Goal: Information Seeking & Learning: Learn about a topic

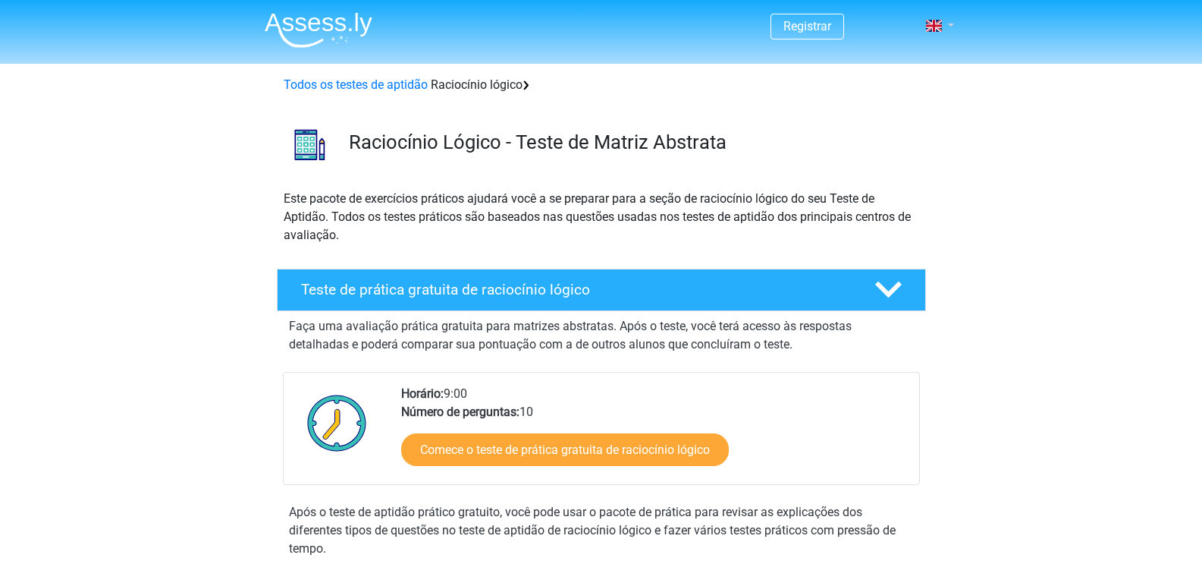
click at [948, 24] on link at bounding box center [935, 26] width 30 height 18
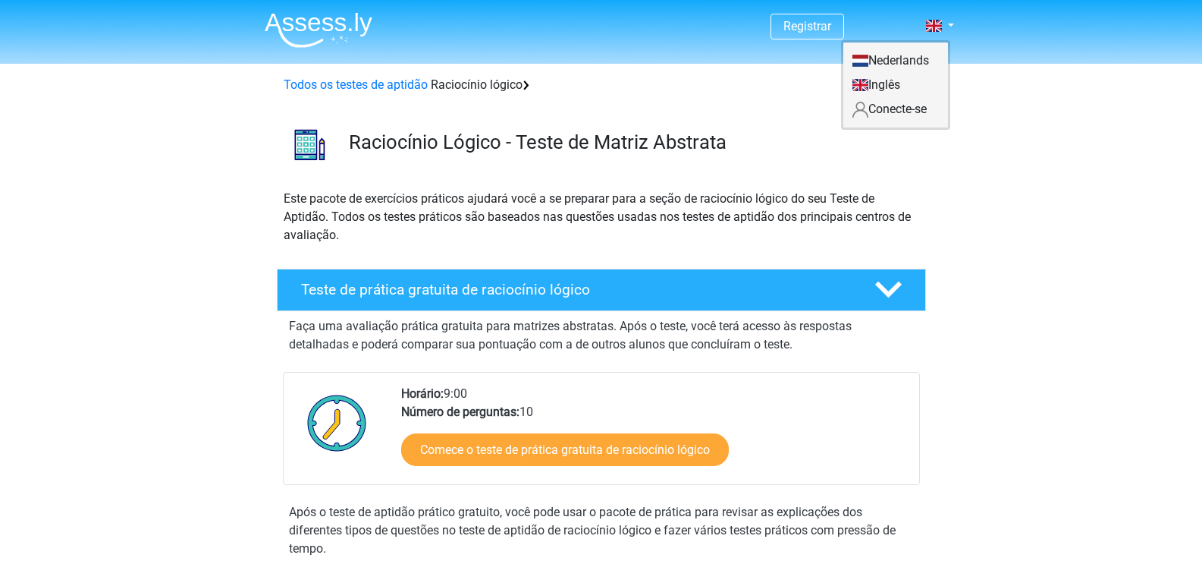
click at [488, 179] on div "Raciocínio Lógico - Teste de Matriz Abstrata" at bounding box center [601, 141] width 721 height 83
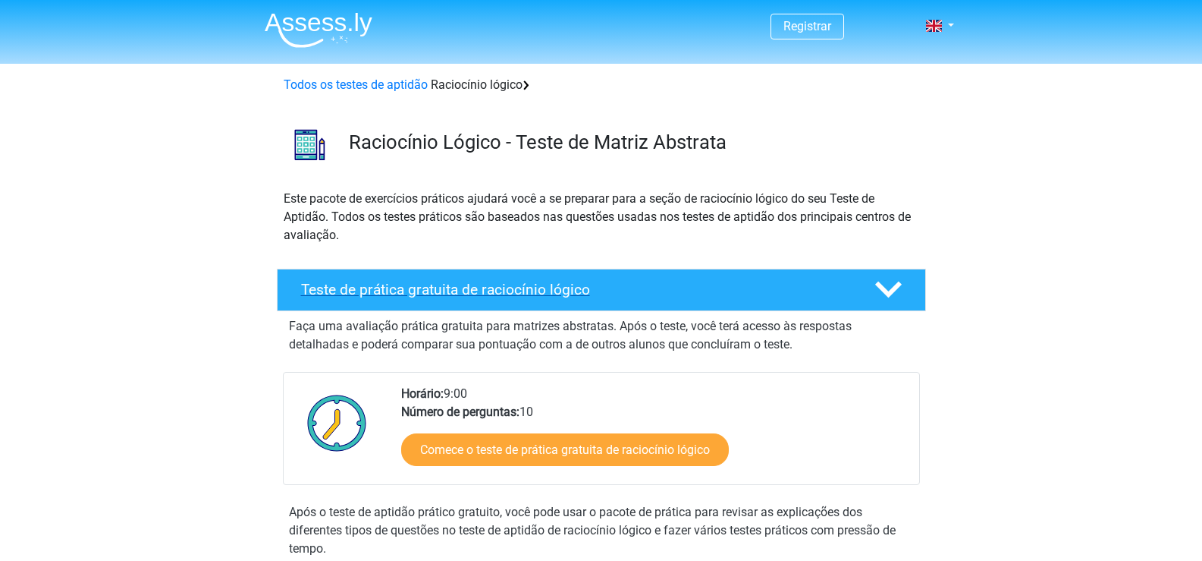
click at [449, 293] on font "Teste de prática gratuita de raciocínio lógico" at bounding box center [445, 289] width 289 height 17
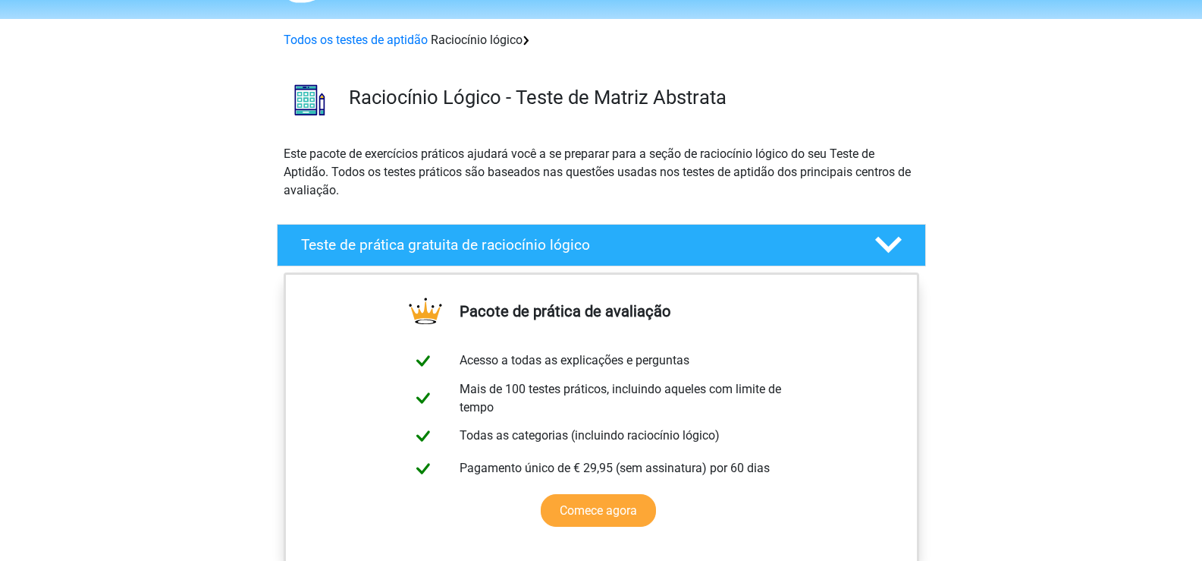
scroll to position [152, 0]
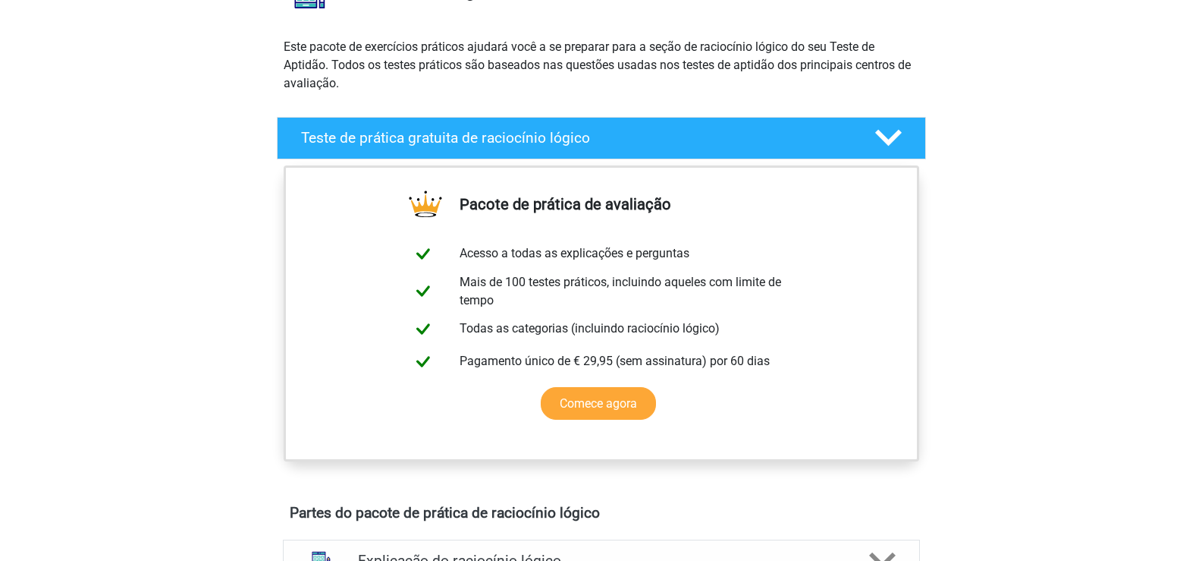
click at [891, 131] on icon at bounding box center [888, 137] width 27 height 27
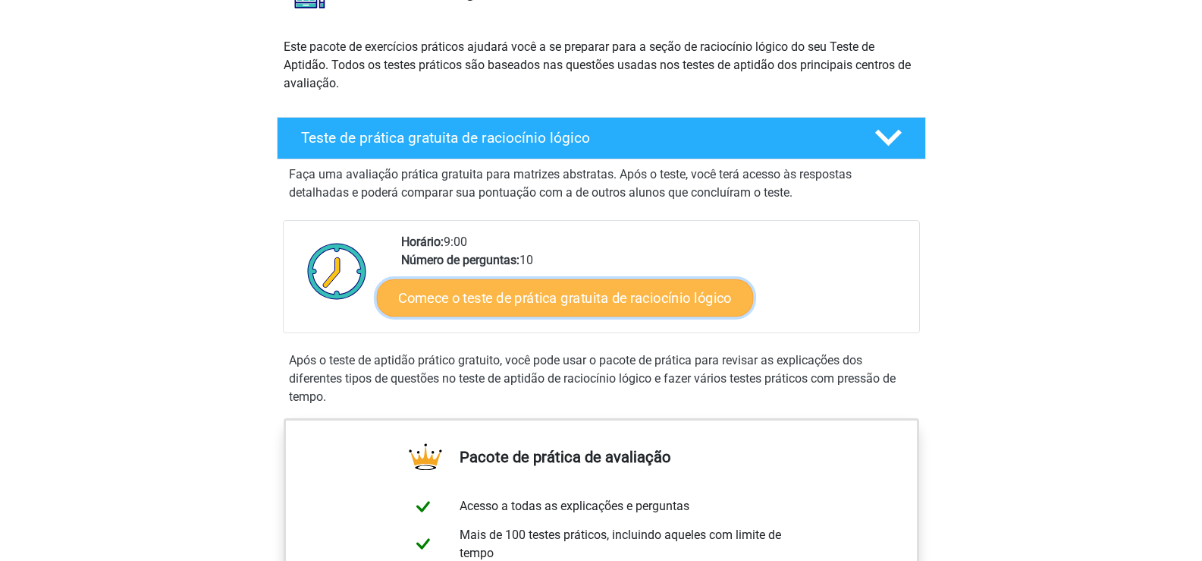
click at [574, 307] on link "Comece o teste de prática gratuita de raciocínio lógico" at bounding box center [564, 297] width 377 height 38
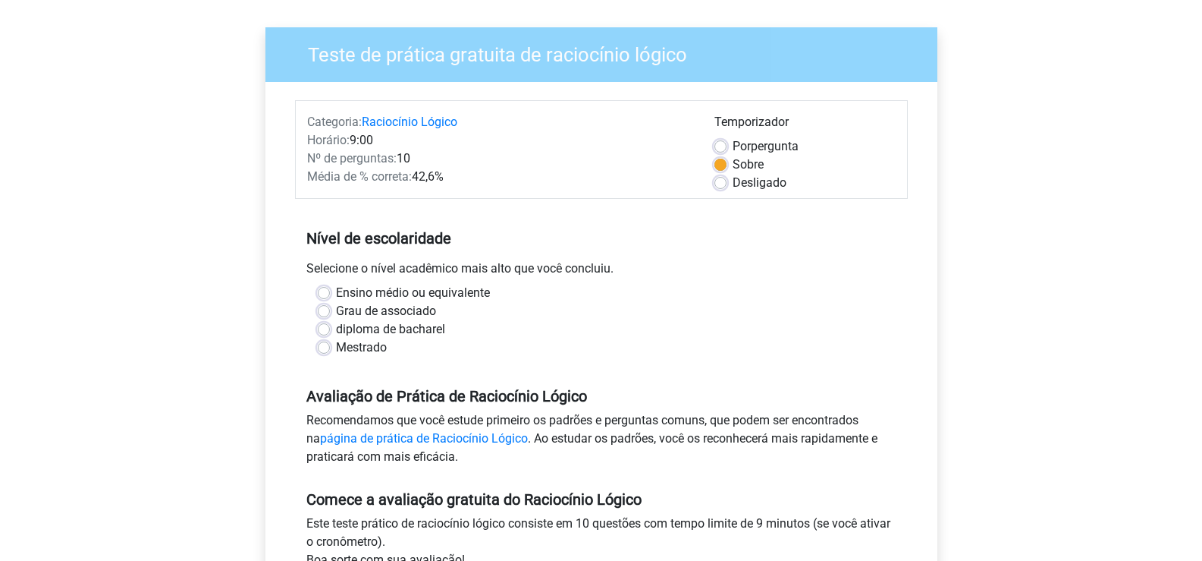
scroll to position [152, 0]
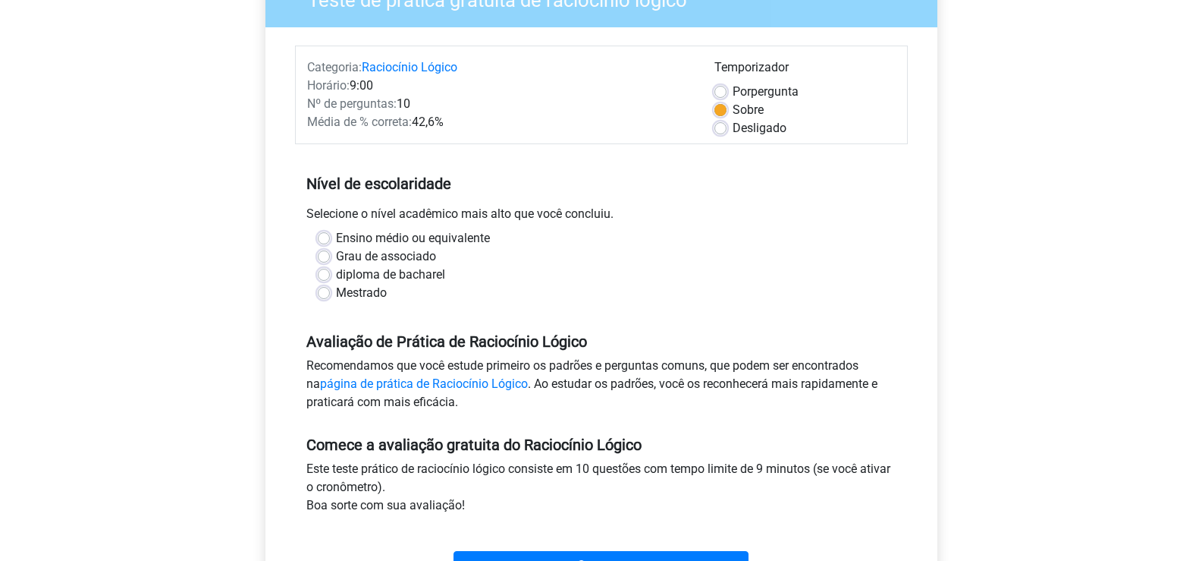
click at [336, 277] on label "diploma de bacharel" at bounding box center [390, 275] width 109 height 18
click at [324, 277] on input "diploma de bacharel" at bounding box center [324, 273] width 12 height 15
radio input "true"
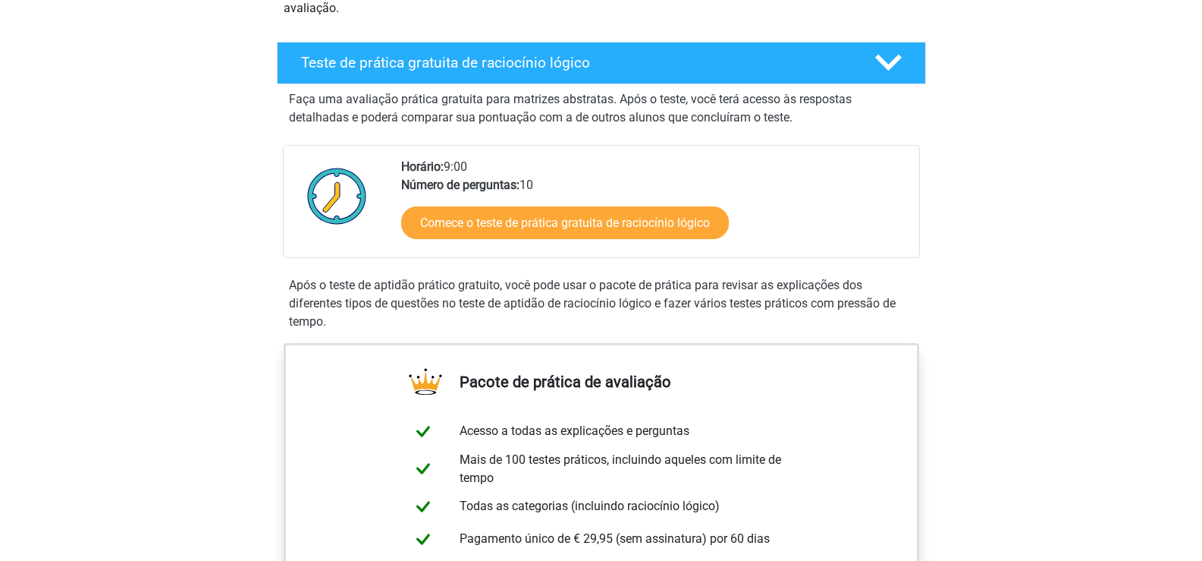
scroll to position [228, 0]
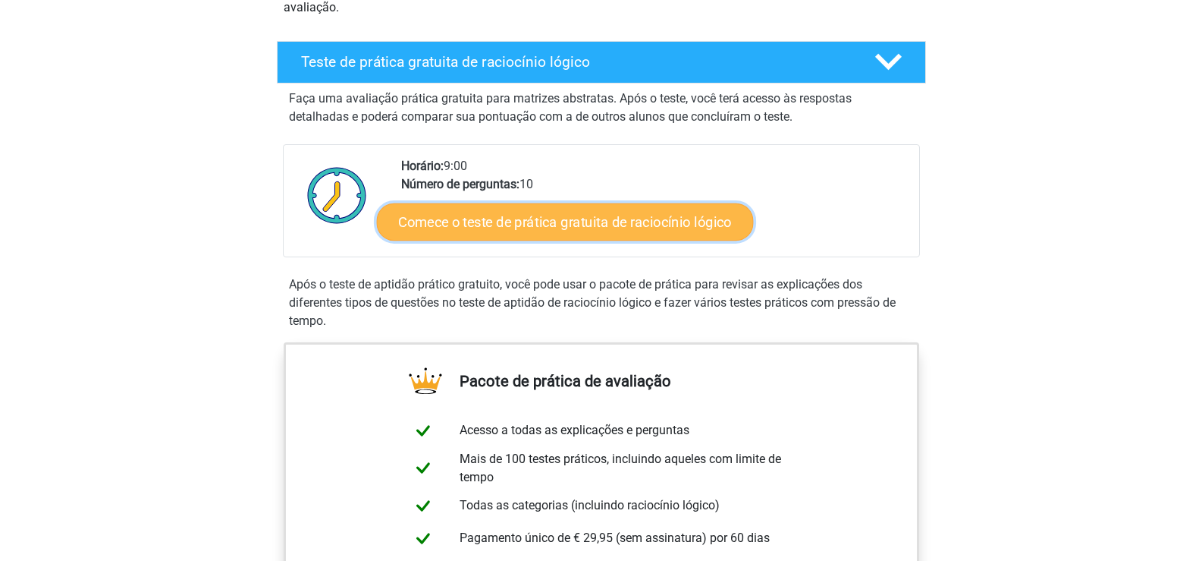
click at [559, 226] on font "Comece o teste de prática gratuita de raciocínio lógico" at bounding box center [564, 221] width 333 height 17
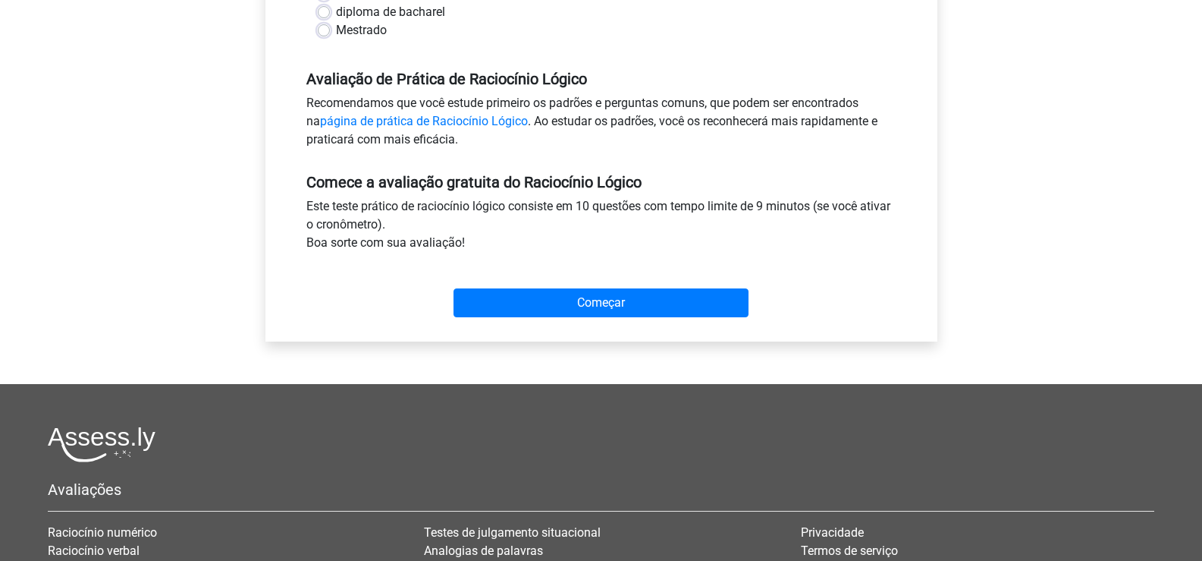
scroll to position [455, 0]
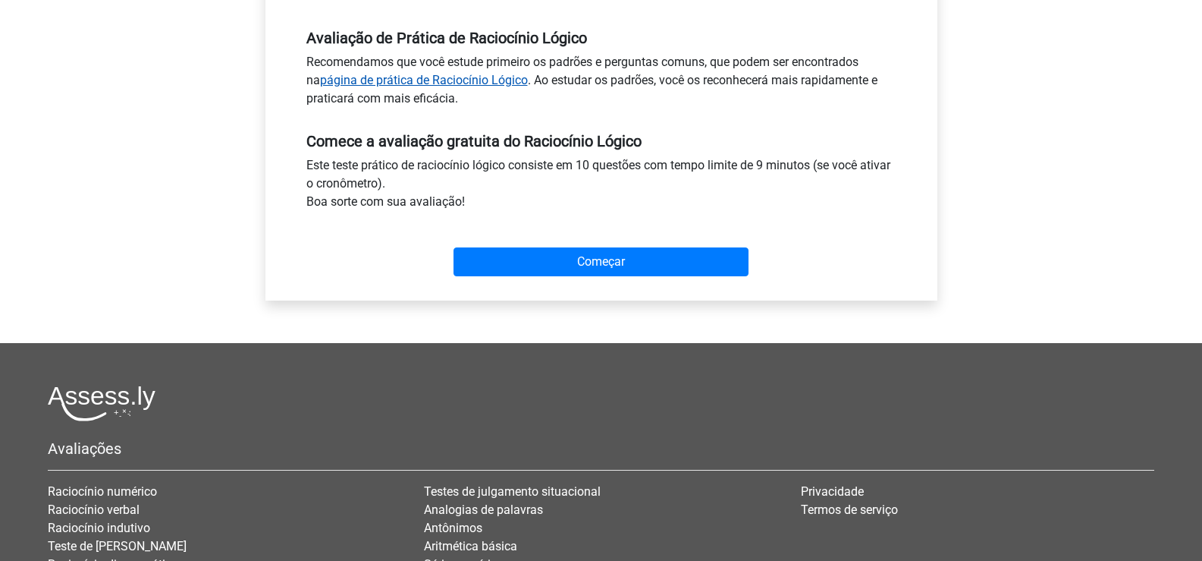
click at [464, 79] on font "página de prática de Raciocínio Lógico" at bounding box center [424, 80] width 208 height 14
